Goal: Find specific page/section: Find specific page/section

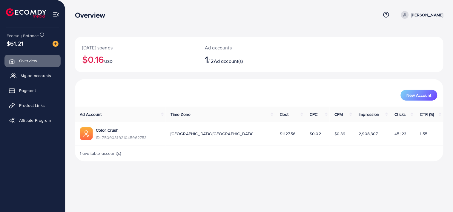
click at [30, 73] on span "My ad accounts" at bounding box center [36, 76] width 30 height 6
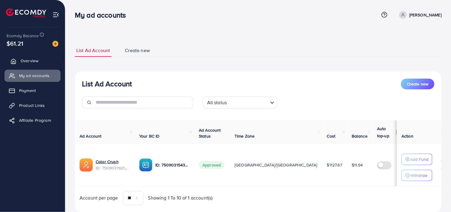
click at [43, 63] on link "Overview" at bounding box center [32, 61] width 56 height 12
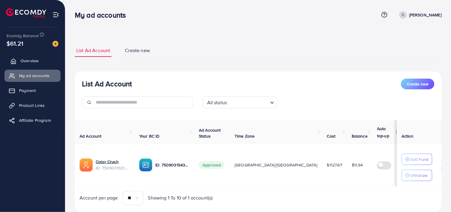
click at [43, 63] on link "Overview" at bounding box center [32, 61] width 56 height 12
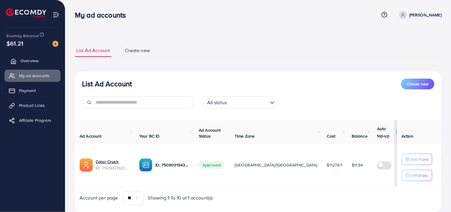
click at [43, 63] on link "Overview" at bounding box center [32, 61] width 56 height 12
